Goal: Task Accomplishment & Management: Use online tool/utility

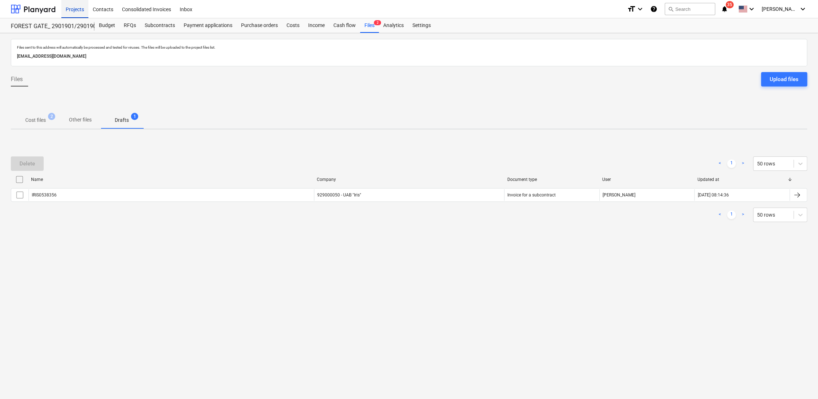
click at [72, 4] on div "Projects" at bounding box center [74, 9] width 27 height 18
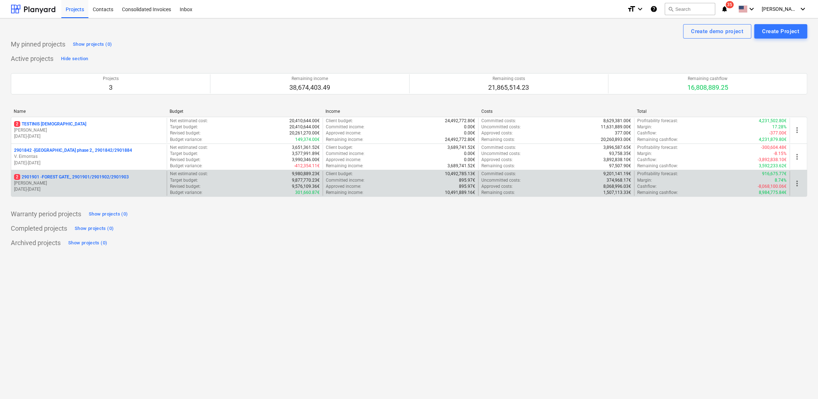
click at [63, 178] on p "2 2901901 - FOREST GATE_ 2901901/2901902/2901903" at bounding box center [71, 177] width 115 height 6
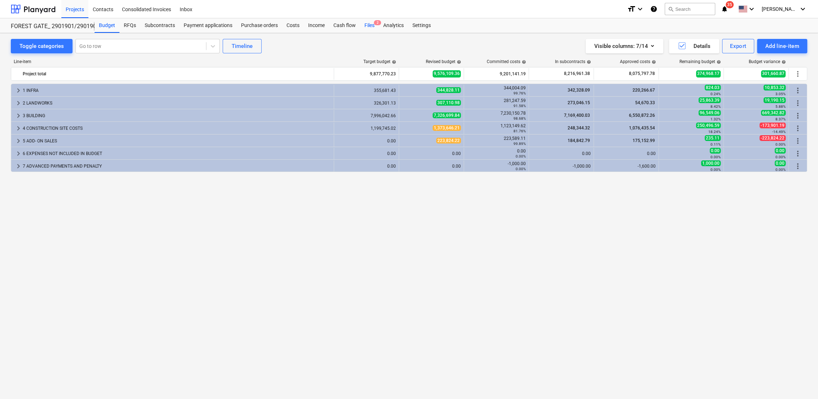
click at [369, 26] on div "Files 2" at bounding box center [369, 25] width 19 height 14
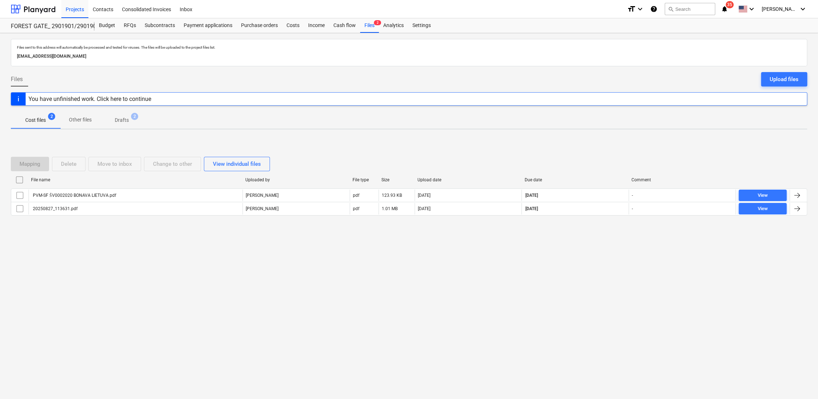
click at [123, 123] on p "Drafts" at bounding box center [122, 121] width 14 height 8
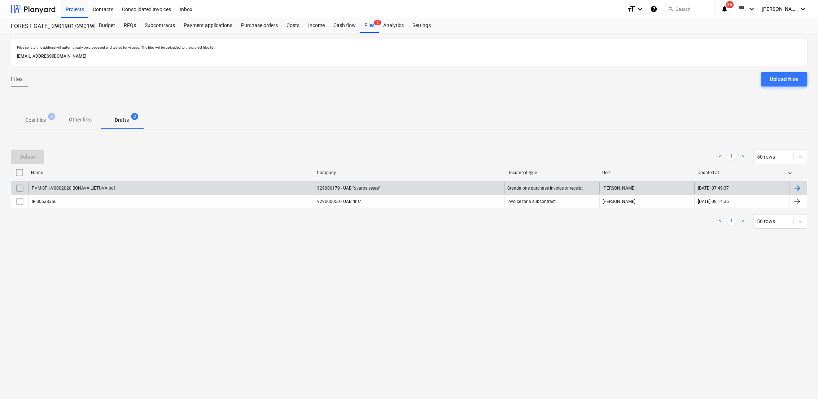
click at [807, 188] on div "PVM-SF ŠV0002020 BONAVA LIETUVA.pdf 929000179 - UAB "Švaros sesės" Standalone p…" at bounding box center [409, 187] width 796 height 13
click at [798, 189] on div at bounding box center [797, 188] width 9 height 9
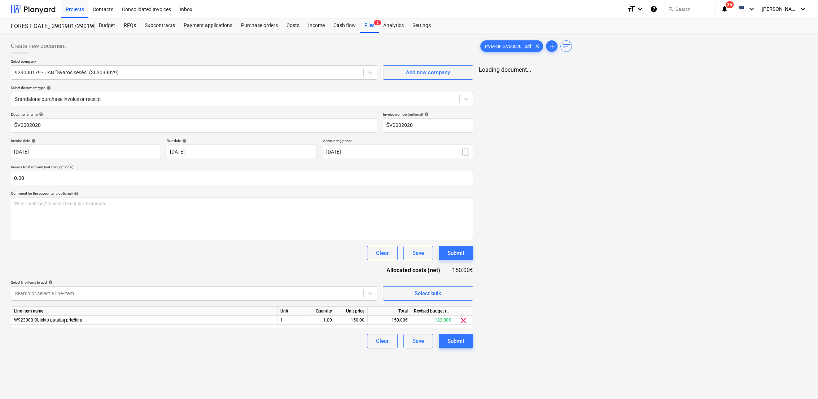
type input "ŠV0002020"
click at [150, 178] on input "text" at bounding box center [241, 178] width 461 height 14
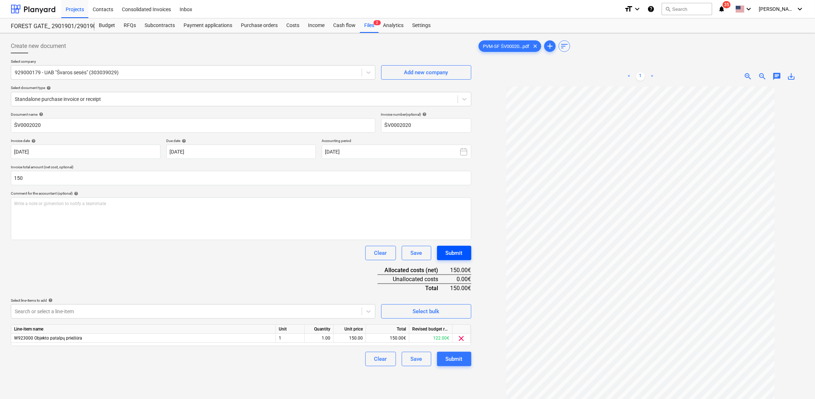
type input "150.00"
click at [459, 253] on div "Submit" at bounding box center [454, 253] width 17 height 9
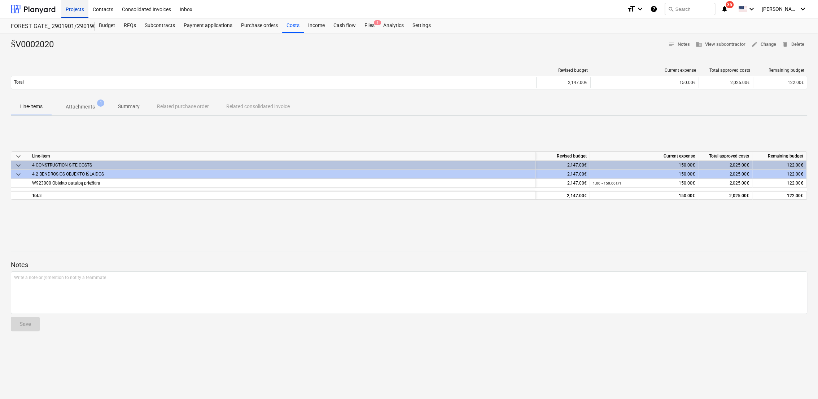
click at [81, 9] on div "Projects" at bounding box center [74, 9] width 27 height 18
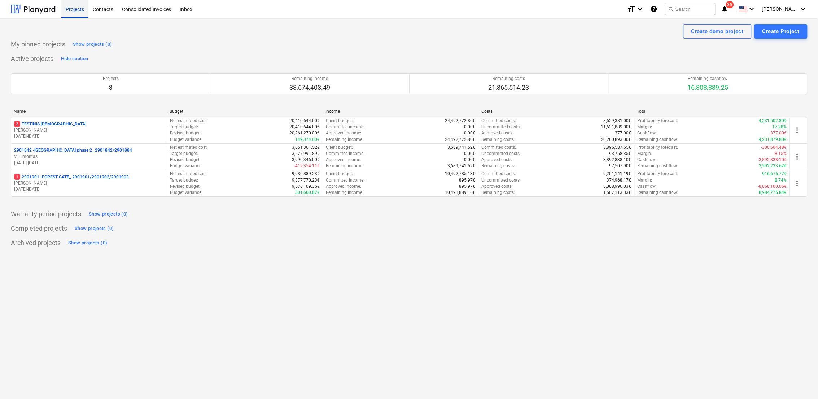
click at [84, 11] on div "Projects" at bounding box center [74, 9] width 27 height 18
